Goal: Information Seeking & Learning: Find specific fact

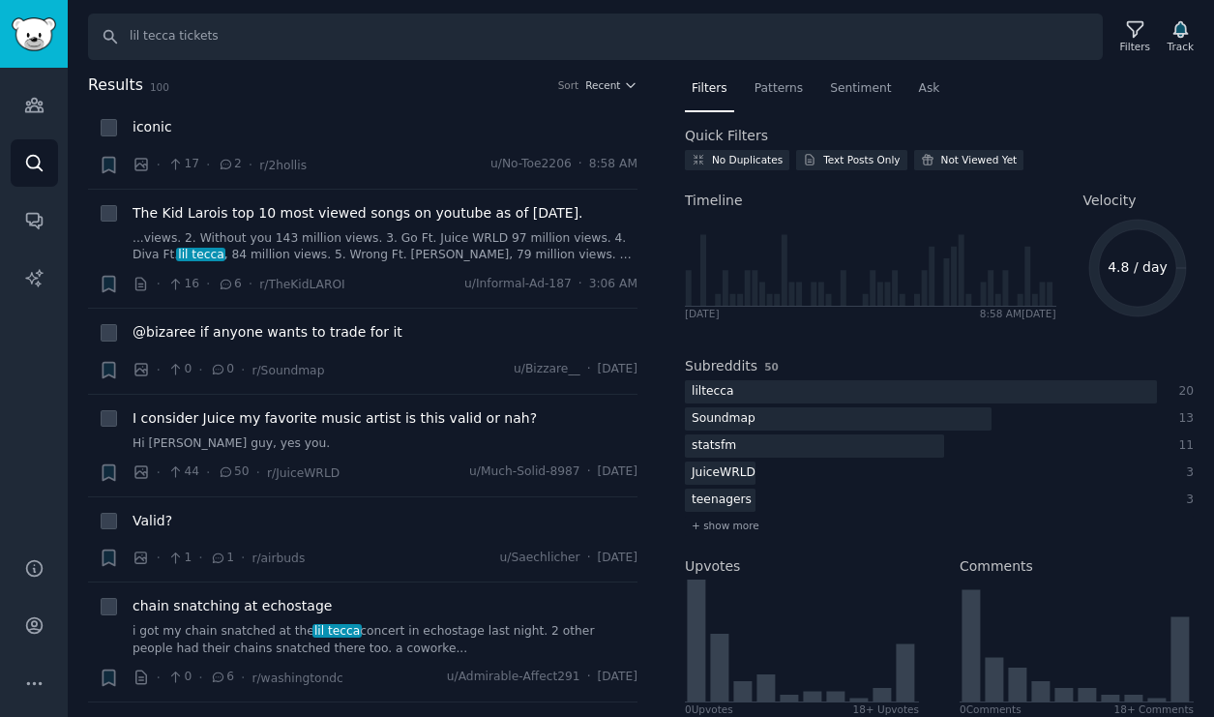
type input "lil tecca tickets"
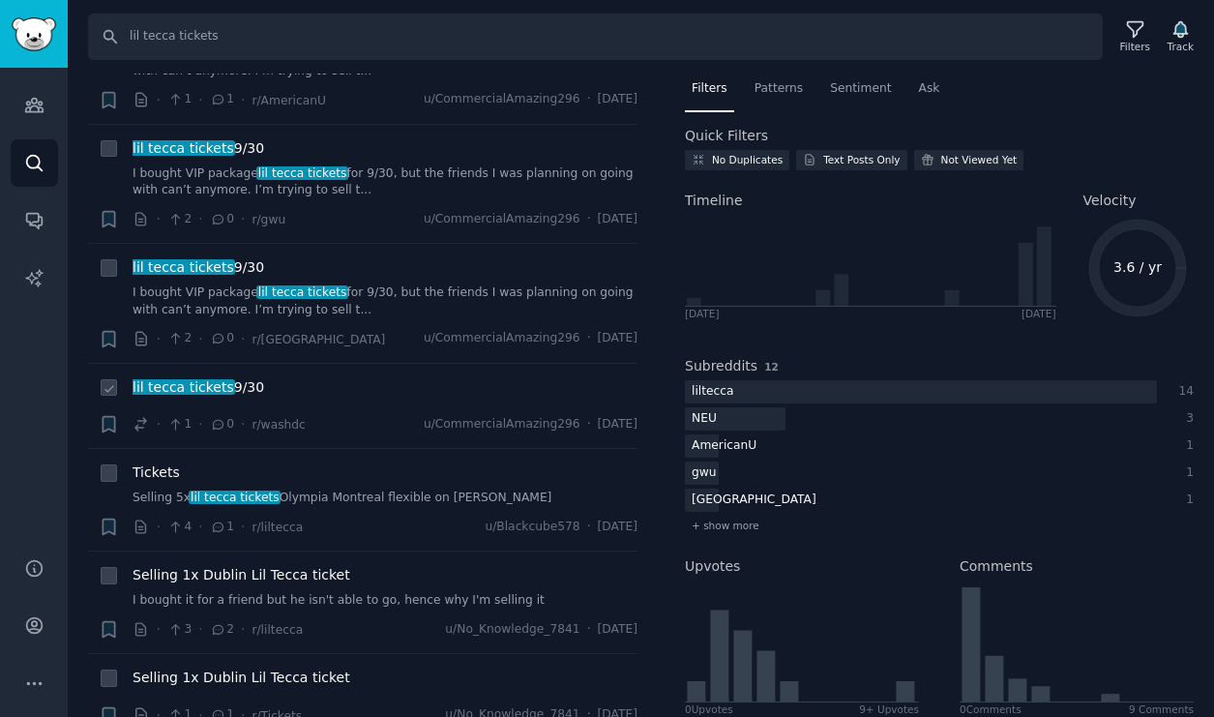
scroll to position [111, 0]
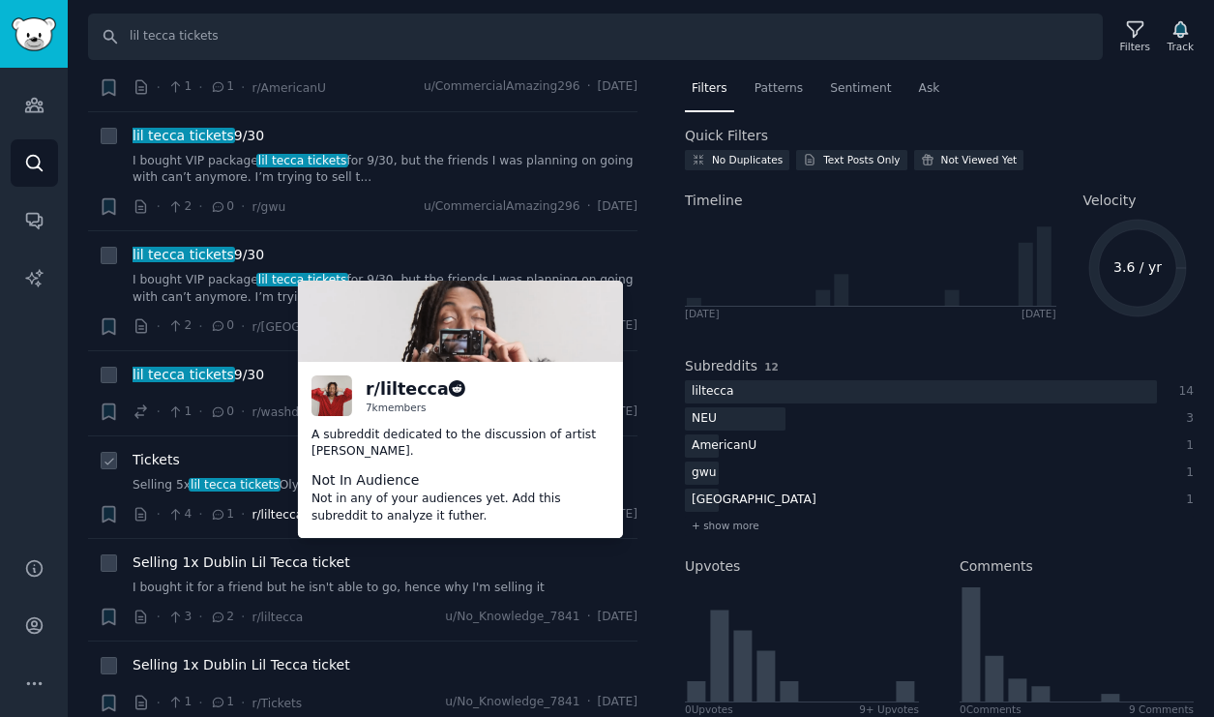
click at [271, 514] on span "r/liltecca" at bounding box center [276, 515] width 51 height 14
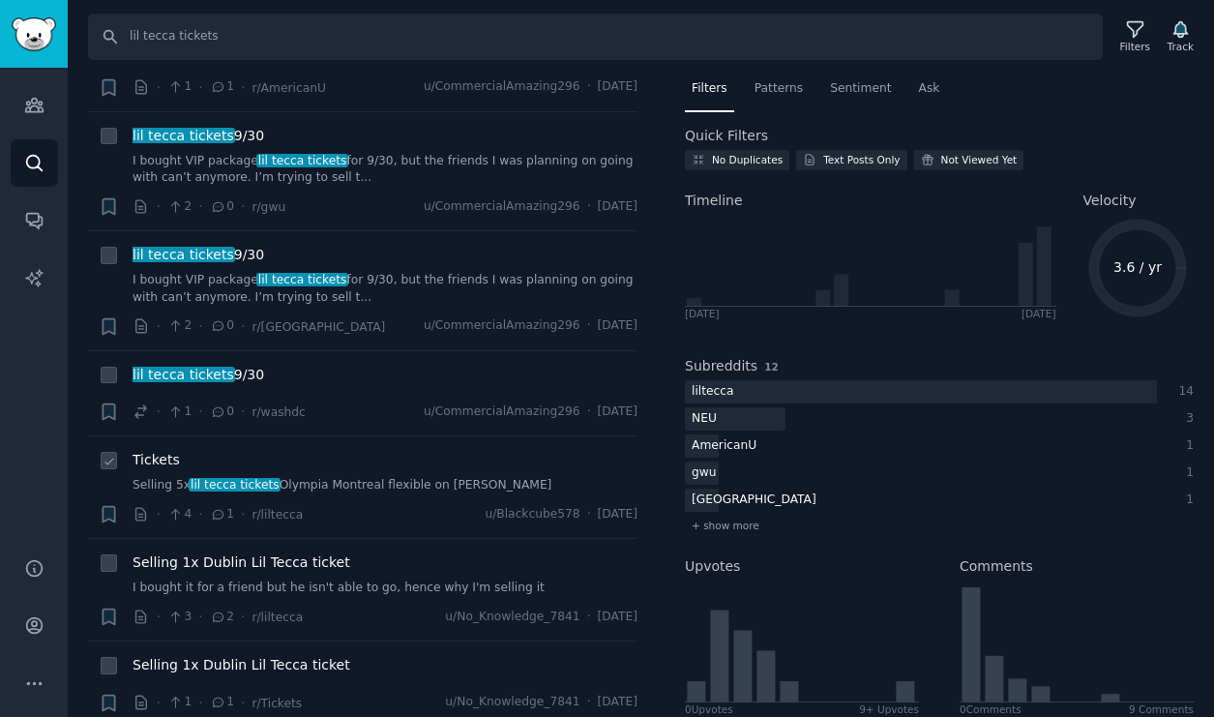
click at [287, 504] on span "r/liltecca" at bounding box center [276, 514] width 51 height 20
click at [242, 466] on div "Tickets" at bounding box center [384, 460] width 505 height 20
click at [150, 472] on div "Tickets Selling 5x lil tecca tickets Olympia [GEOGRAPHIC_DATA] flexible on [PER…" at bounding box center [384, 472] width 505 height 44
click at [162, 459] on span "Tickets" at bounding box center [155, 460] width 47 height 20
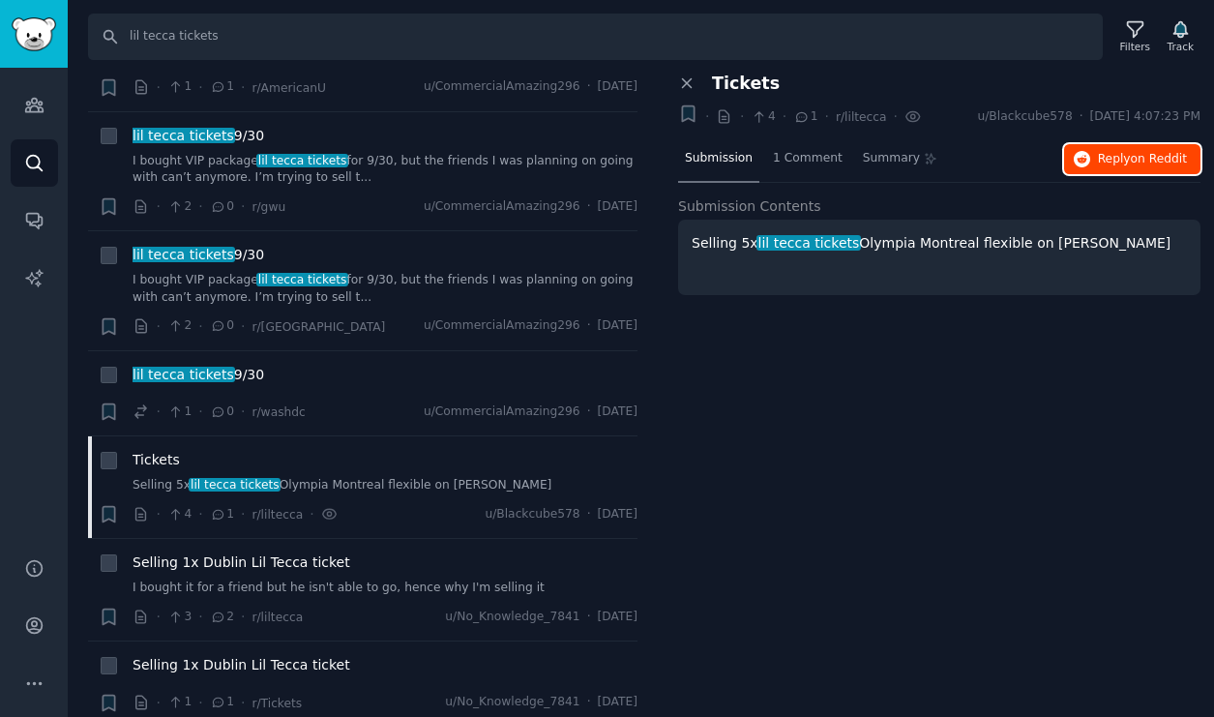
click at [1099, 160] on span "Reply on Reddit" at bounding box center [1142, 159] width 89 height 17
